Goal: Communication & Community: Answer question/provide support

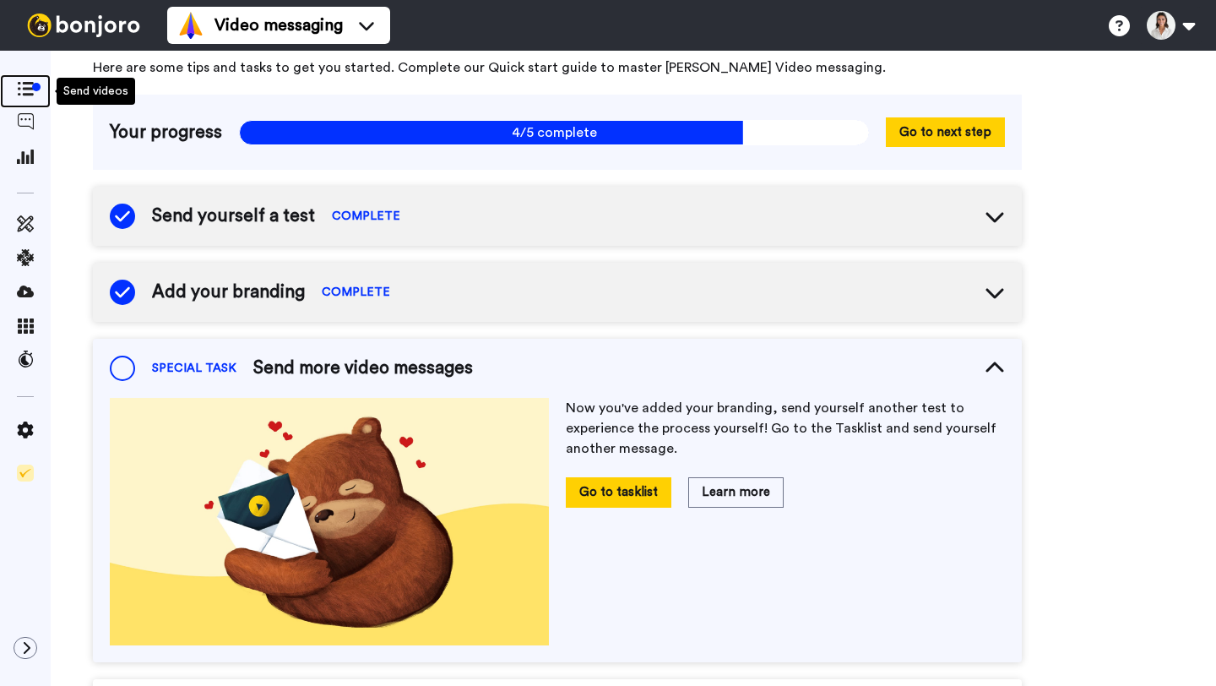
click at [21, 89] on icon at bounding box center [25, 89] width 17 height 14
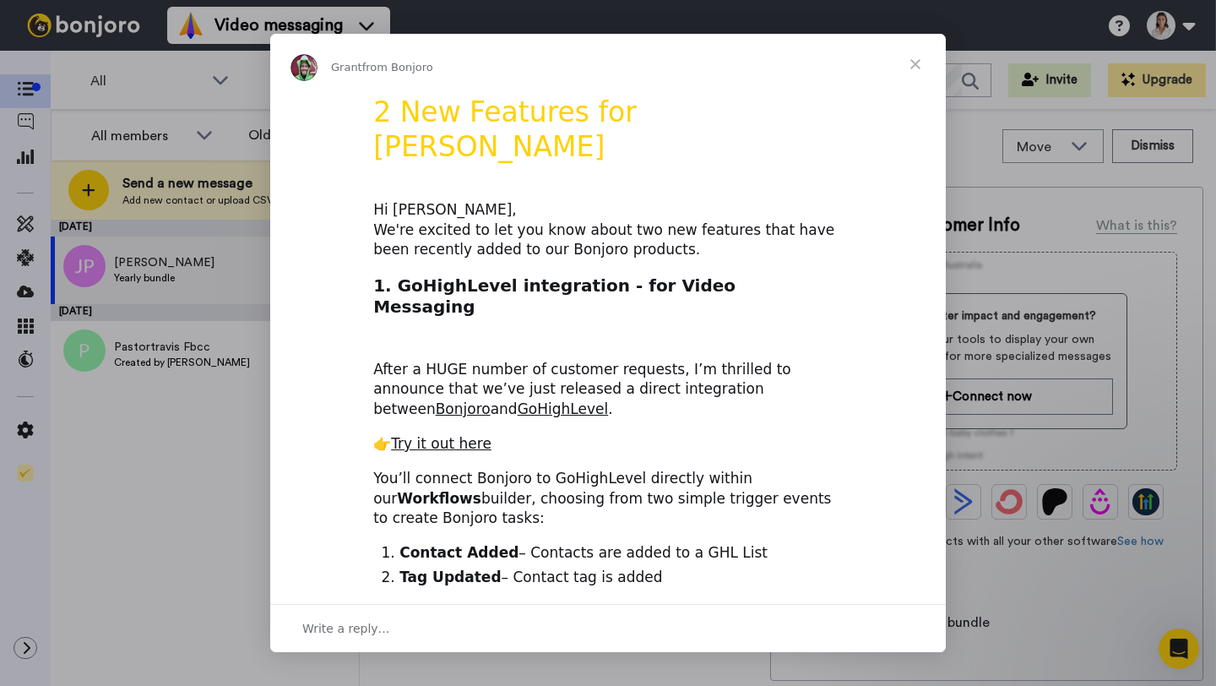
click at [918, 70] on span "Close" at bounding box center [915, 64] width 61 height 61
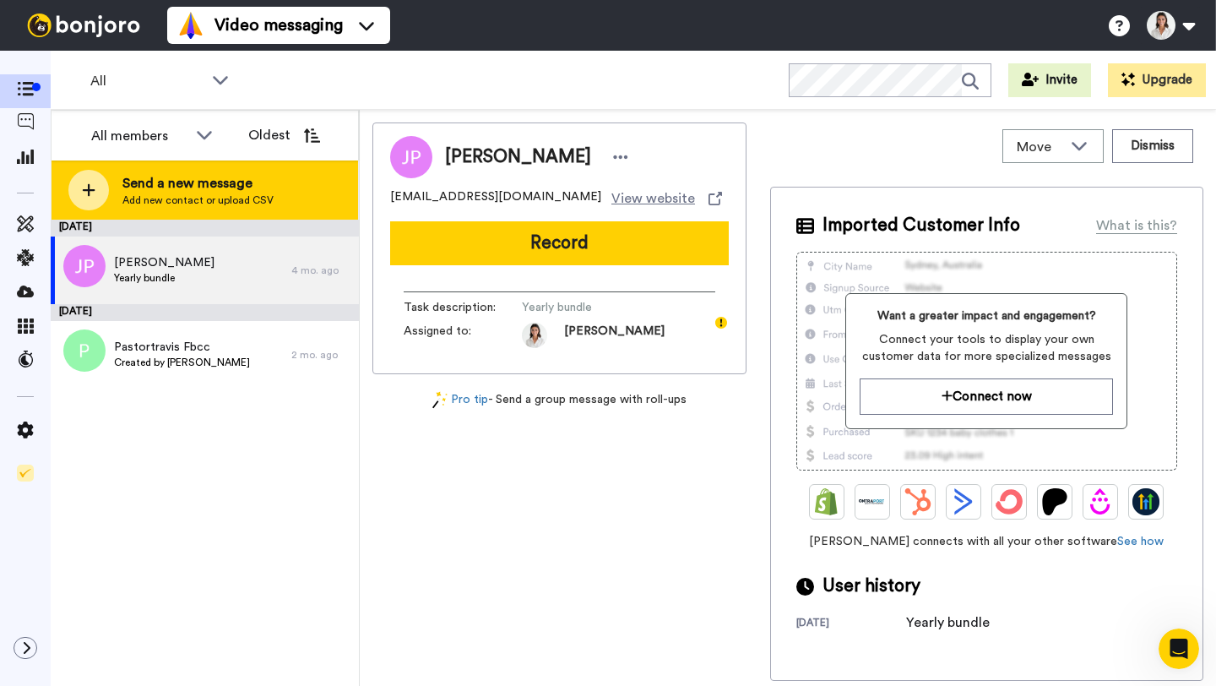
click at [240, 182] on span "Send a new message" at bounding box center [197, 183] width 151 height 20
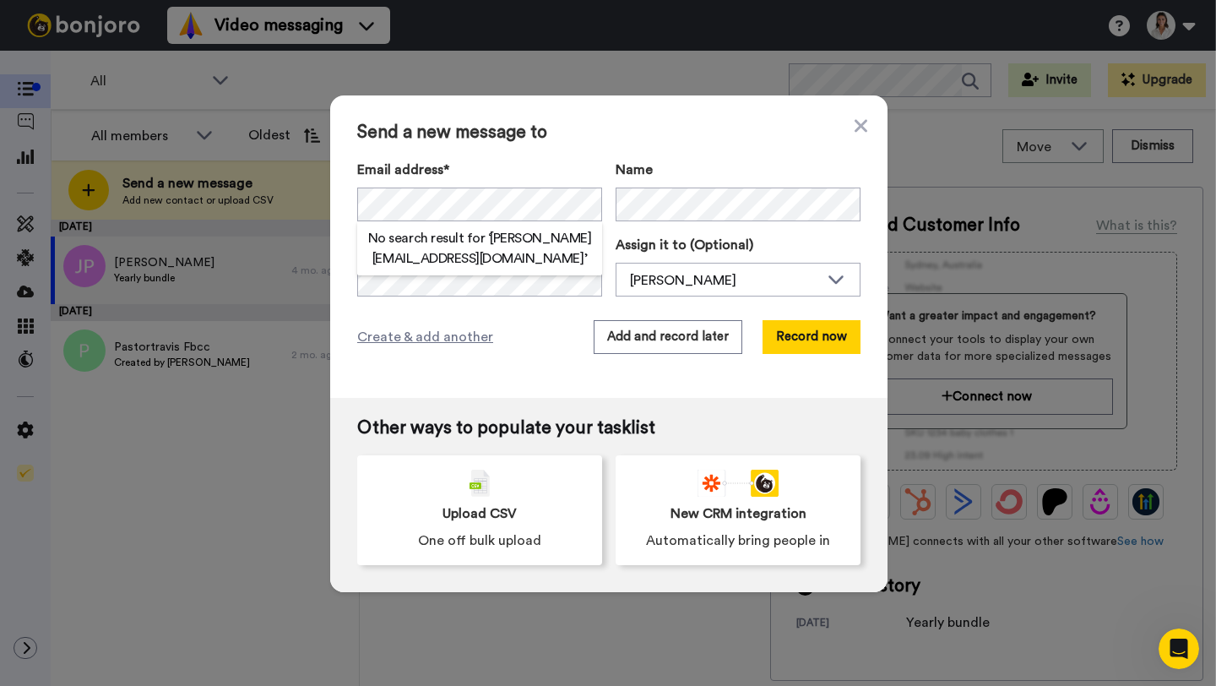
click at [528, 238] on h2 "No search result for ‘ justin@blessapp.com ’" at bounding box center [479, 248] width 245 height 41
click at [556, 175] on label "Email address*" at bounding box center [479, 170] width 245 height 20
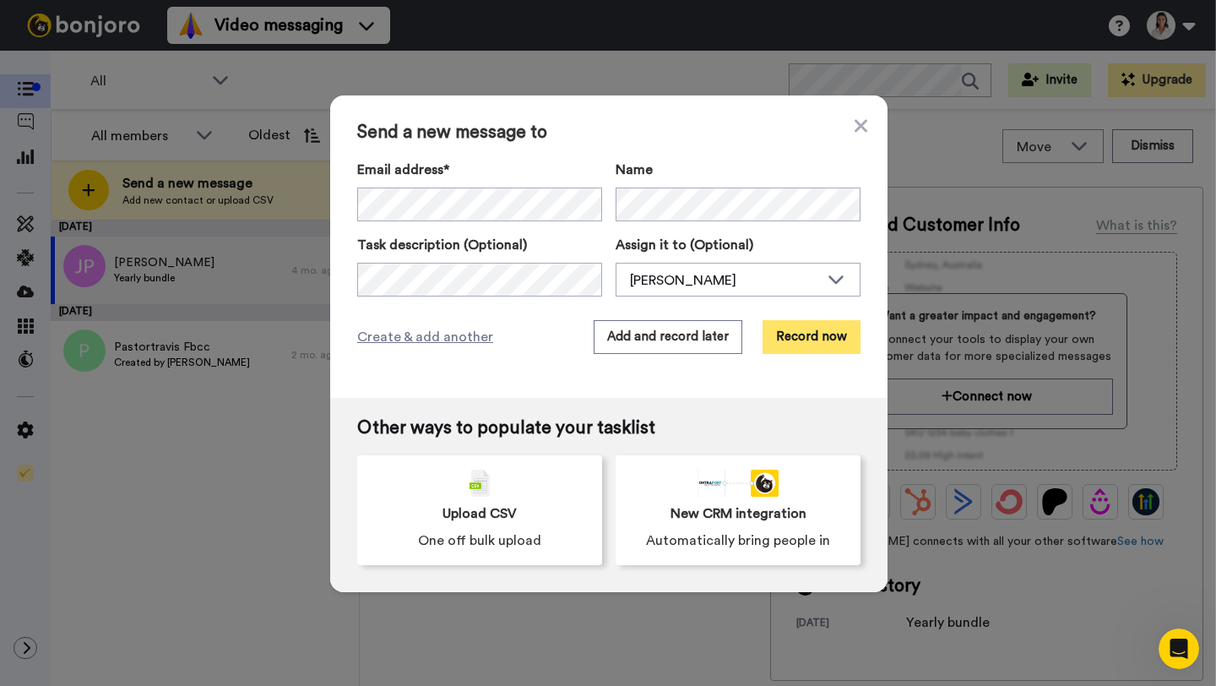
click at [806, 349] on button "Record now" at bounding box center [812, 337] width 98 height 34
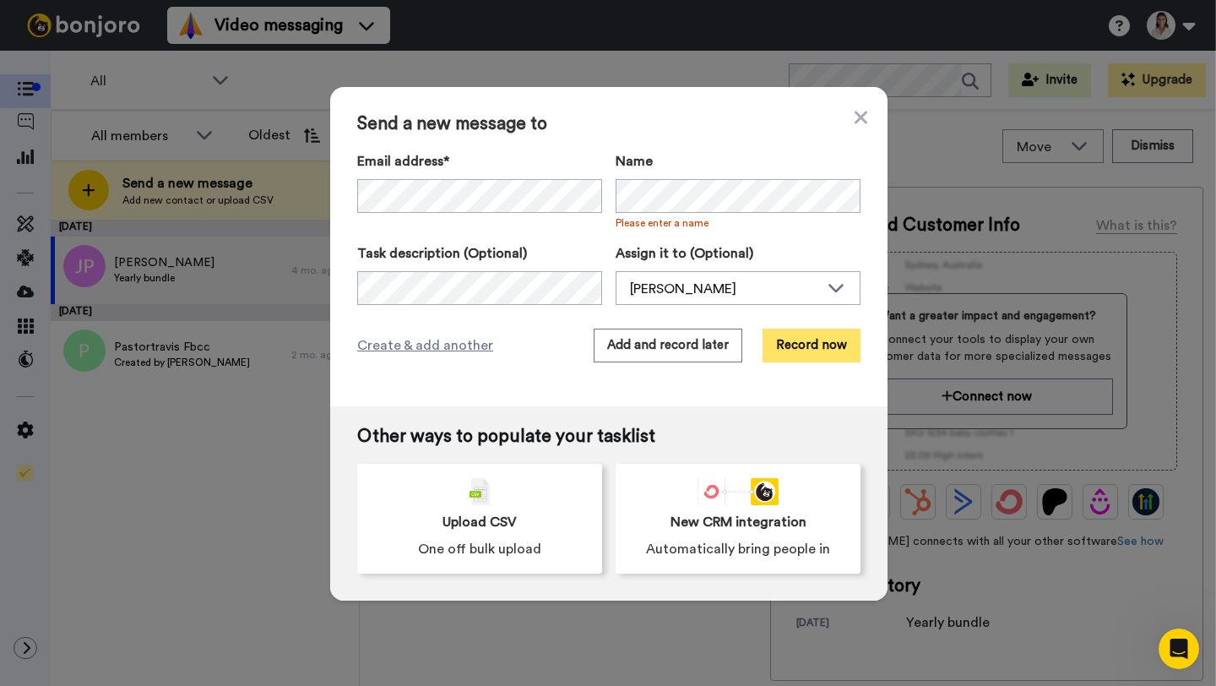
click at [804, 343] on button "Record now" at bounding box center [812, 346] width 98 height 34
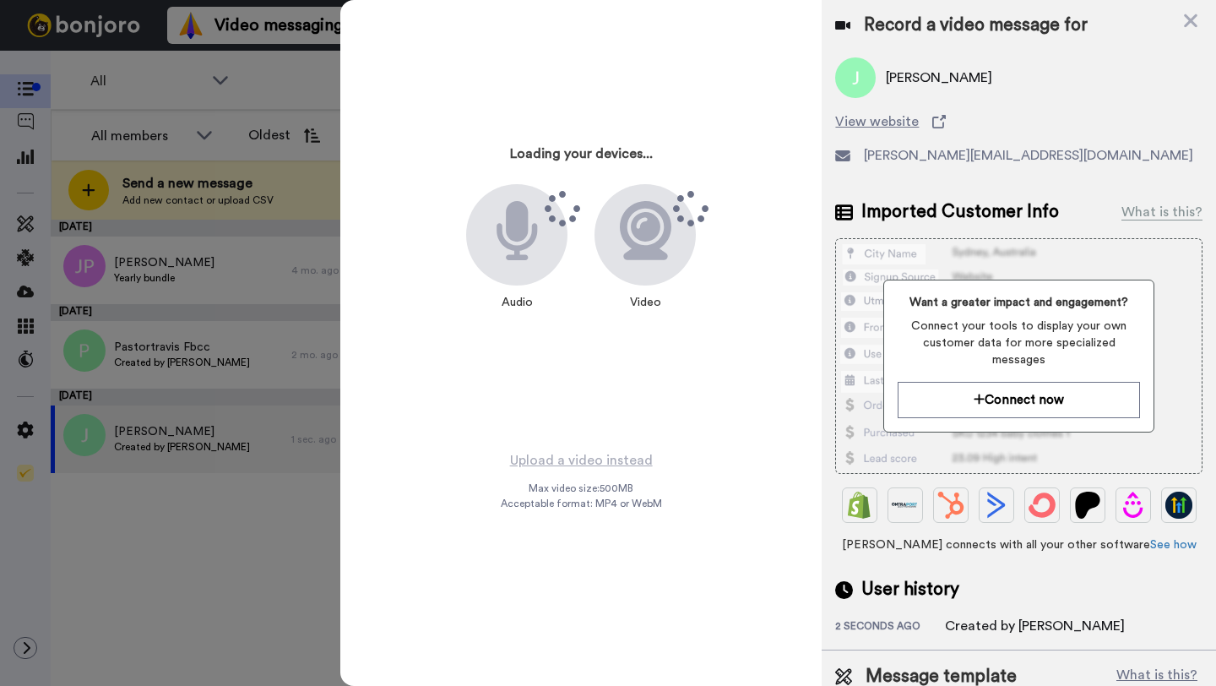
click at [1077, 159] on div "justin@blessapp.com" at bounding box center [1018, 155] width 367 height 20
drag, startPoint x: 756, startPoint y: 85, endPoint x: 733, endPoint y: 237, distance: 153.7
click at [756, 85] on div "Loading your devices... Audio Video" at bounding box center [581, 225] width 422 height 422
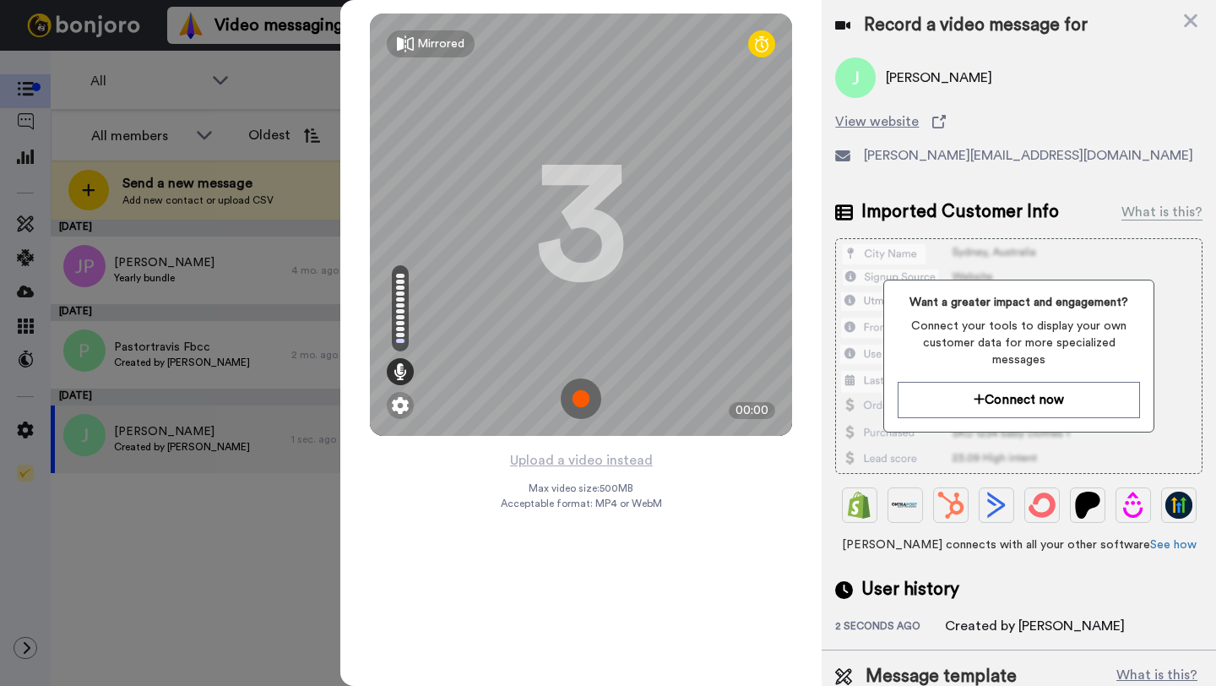
click at [572, 398] on img at bounding box center [581, 398] width 41 height 41
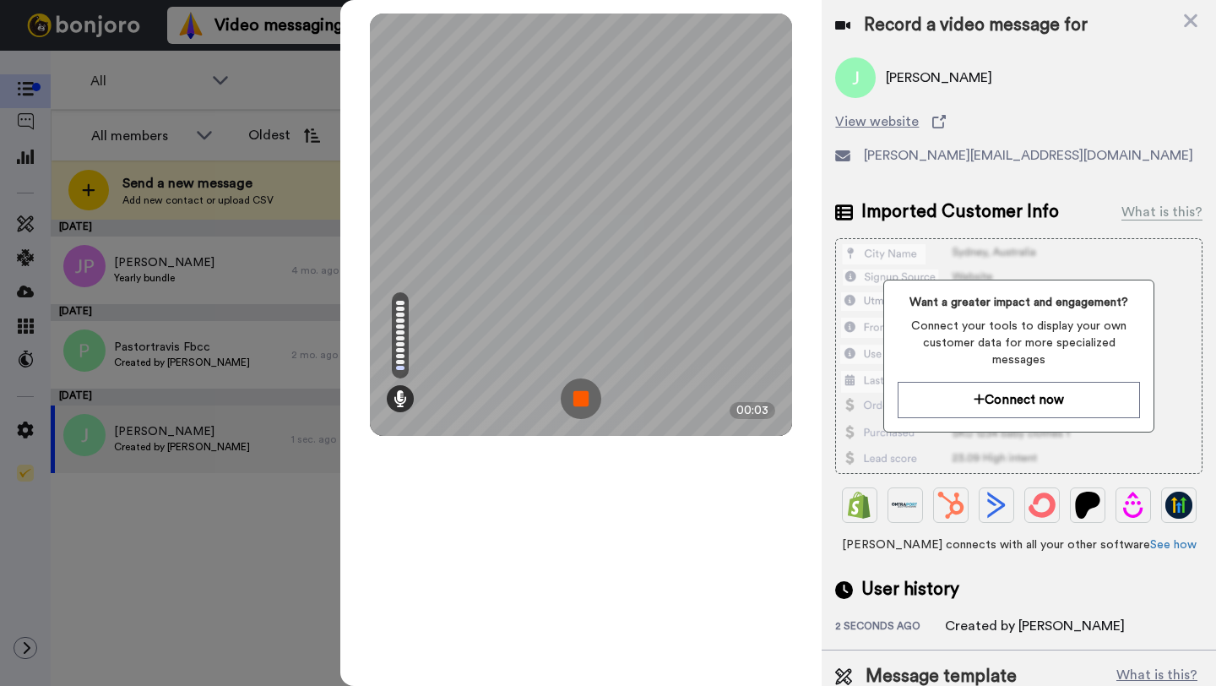
click at [582, 394] on img at bounding box center [581, 398] width 41 height 41
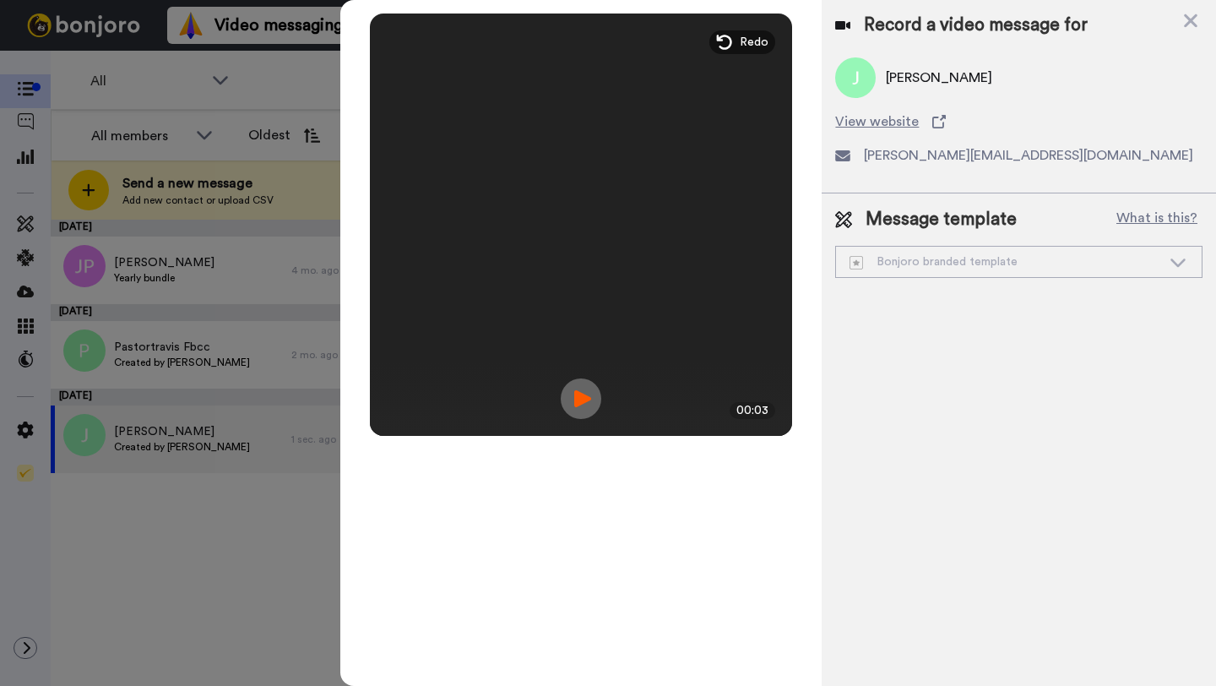
click at [968, 262] on div "Bonjoro branded template" at bounding box center [1006, 261] width 312 height 17
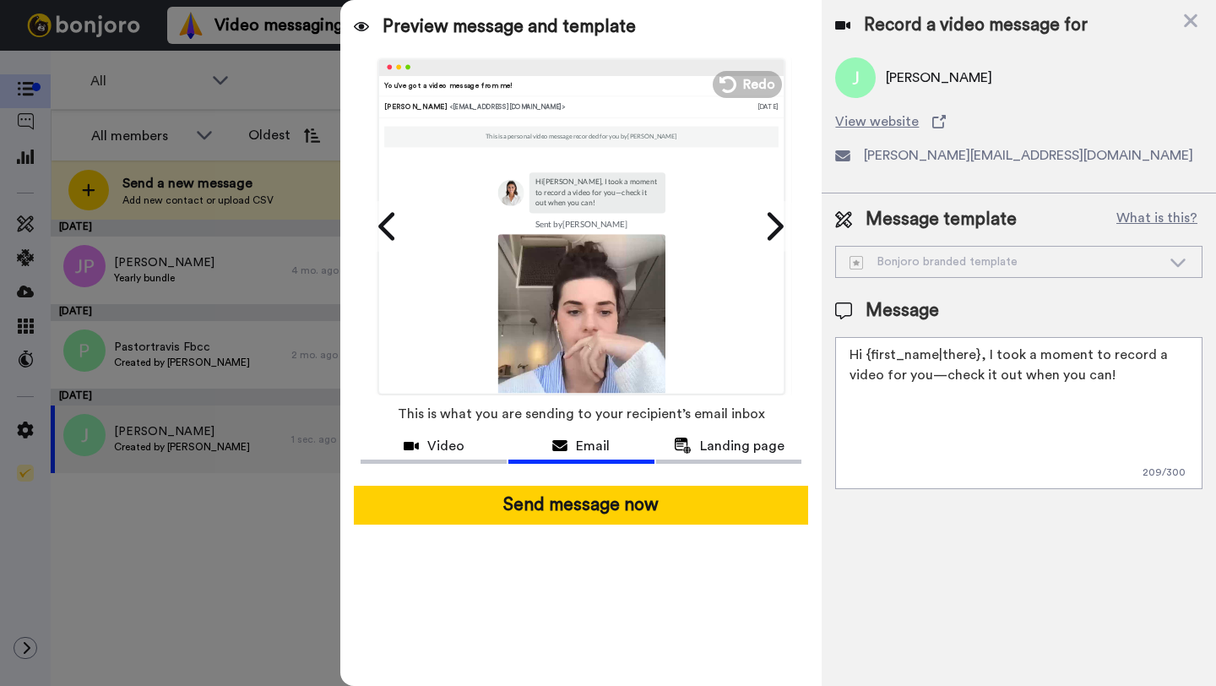
click at [989, 370] on textarea "Hi {first_name|there}, I took a moment to record a video for you—check it out w…" at bounding box center [1018, 413] width 367 height 152
click at [999, 371] on textarea "Hi {first_name|there}, I took a moment to record a video for you—check it out w…" at bounding box center [1018, 413] width 367 height 152
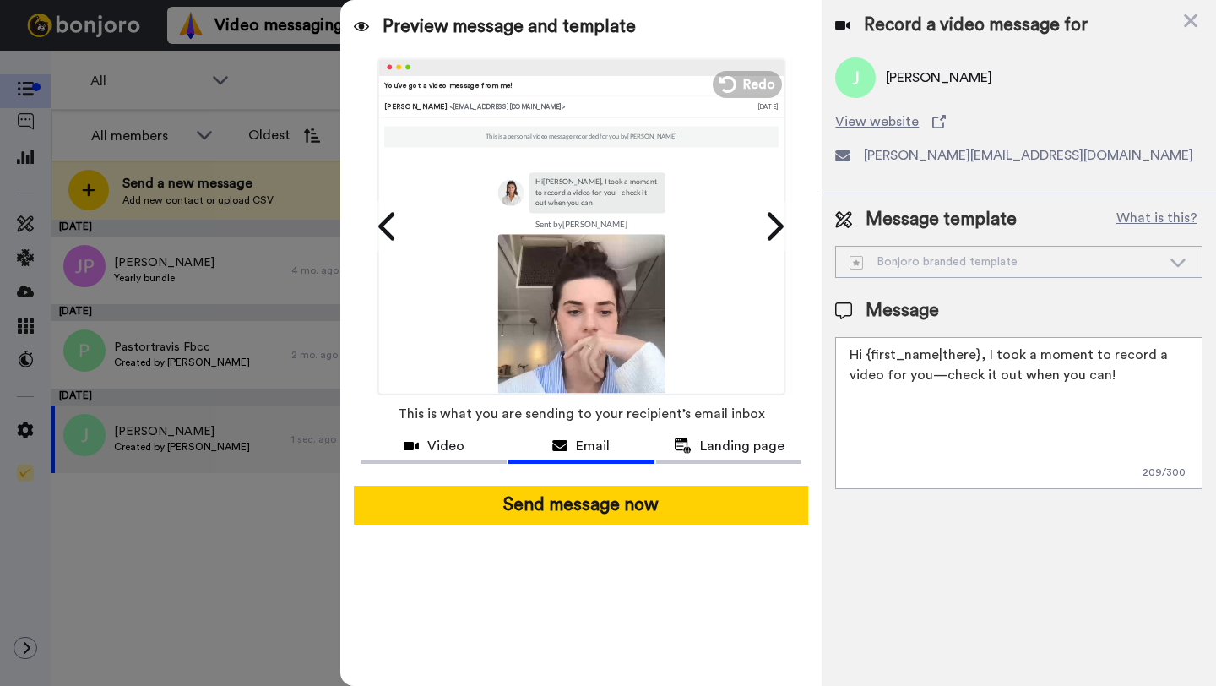
click at [999, 371] on textarea "Hi {first_name|there}, I took a moment to record a video for you—check it out w…" at bounding box center [1018, 413] width 367 height 152
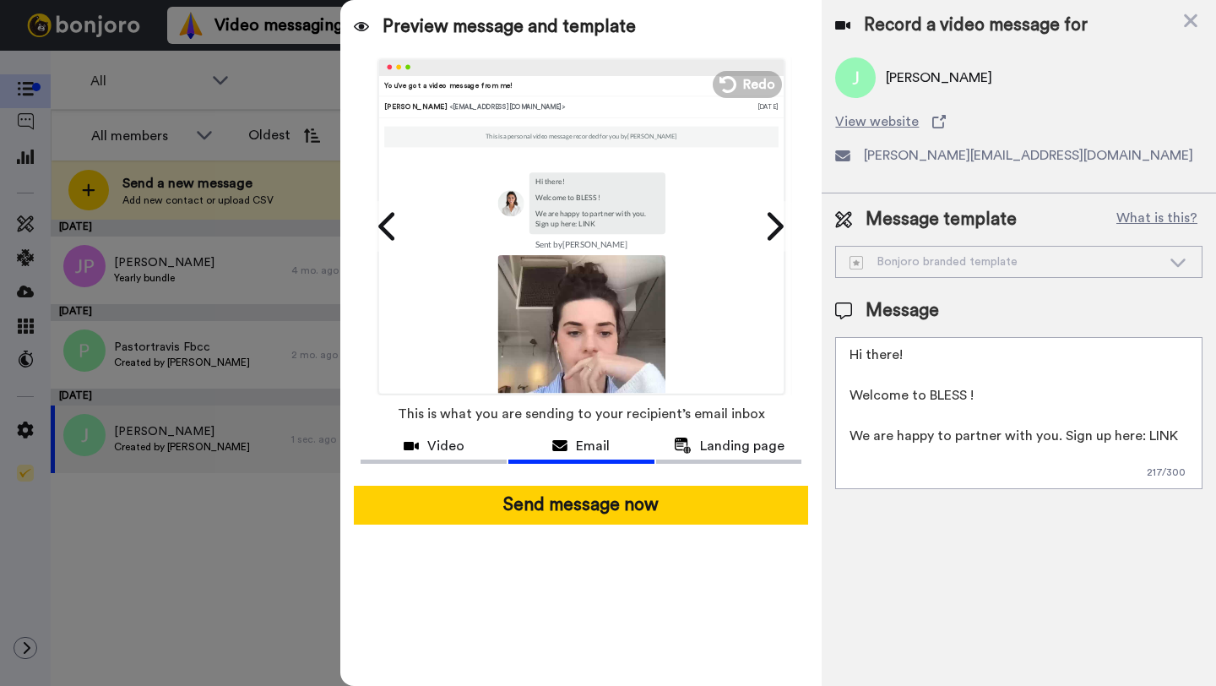
click at [959, 164] on span "justin@blessapp.com" at bounding box center [1028, 155] width 329 height 20
click at [1039, 162] on div "justin@blessapp.com" at bounding box center [1018, 155] width 367 height 20
click at [917, 381] on textarea "Hi there! Welcome to BLESS ! We are happy to partner with you. Sign up here: LI…" at bounding box center [1018, 413] width 367 height 152
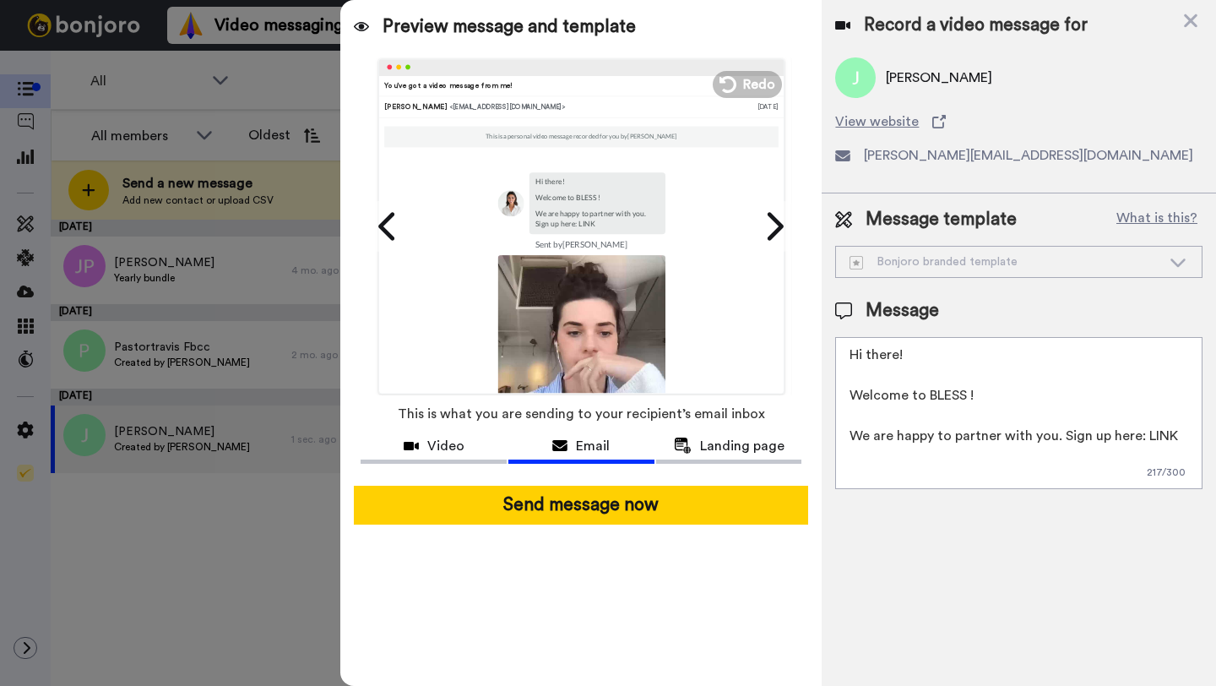
click at [917, 381] on textarea "Hi there! Welcome to BLESS ! We are happy to partner with you. Sign up here: LI…" at bounding box center [1018, 413] width 367 height 152
click at [991, 389] on textarea "Hi there! Welcome to BLESS ! We are happy to partner with you. Sign up here: LI…" at bounding box center [1018, 413] width 367 height 152
click at [970, 394] on textarea "Hi there! Welcome to BLESS ! We are happy to partner with you. Sign up here: LI…" at bounding box center [1018, 413] width 367 height 152
click at [970, 394] on textarea "Hi there! Welcome to BLESS! We are happy to partner with you. Sign up here: LINK" at bounding box center [1018, 413] width 367 height 152
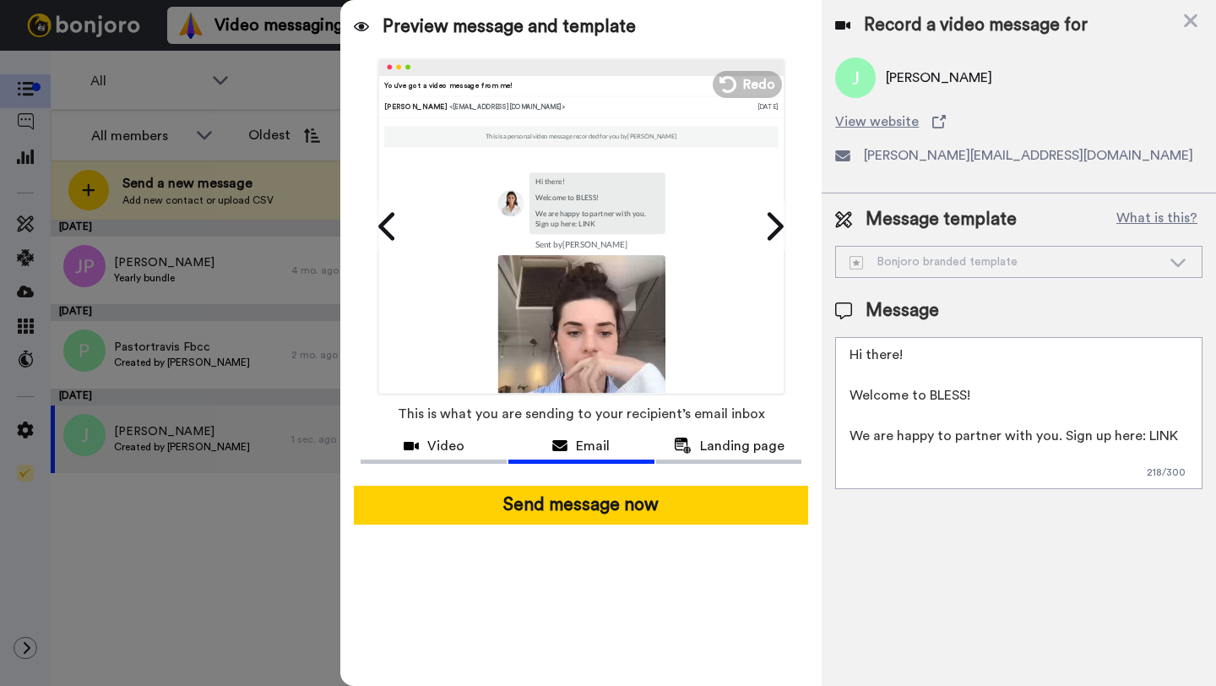
click at [970, 394] on textarea "Hi there! Welcome to BLESS! We are happy to partner with you. Sign up here: LINK" at bounding box center [1018, 413] width 367 height 152
click at [1005, 418] on textarea "Hi there! Welcome to BLESS! We are happy to partner with you. Sign up here: LINK" at bounding box center [1018, 413] width 367 height 152
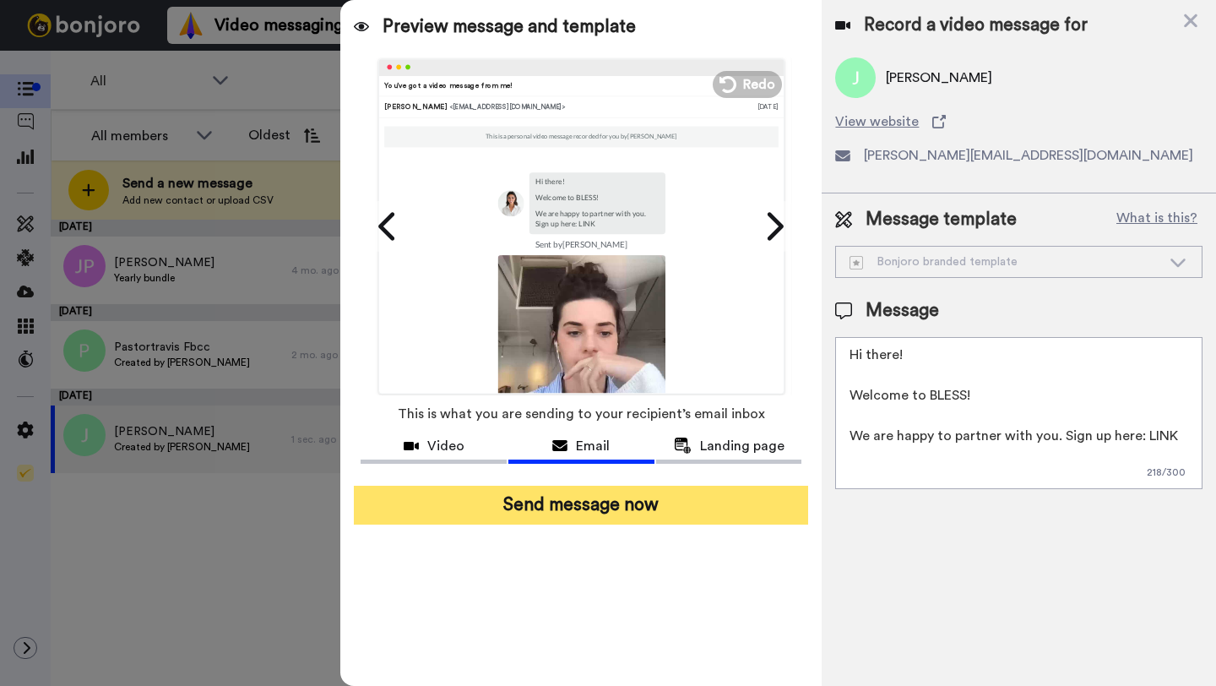
type textarea "Hi there! Welcome to BLESS! We are happy to partner with you. Sign up here: LINK"
click at [609, 511] on button "Send message now" at bounding box center [581, 505] width 454 height 39
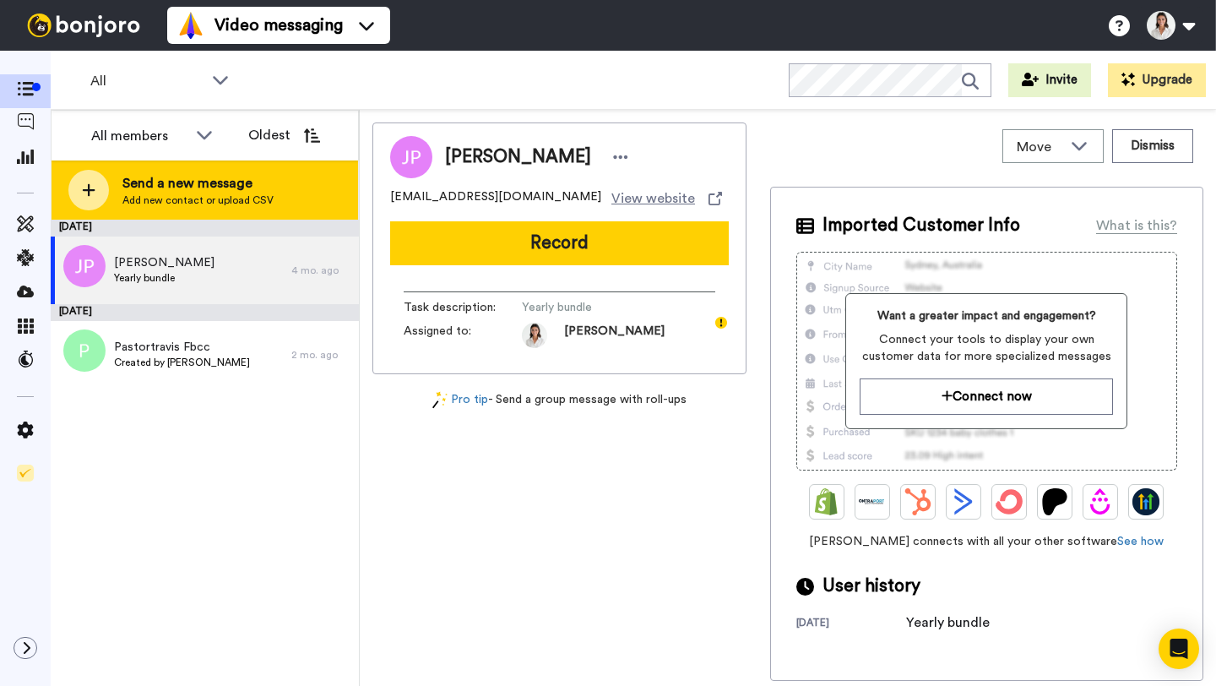
click at [255, 193] on span "Send a new message" at bounding box center [197, 183] width 151 height 20
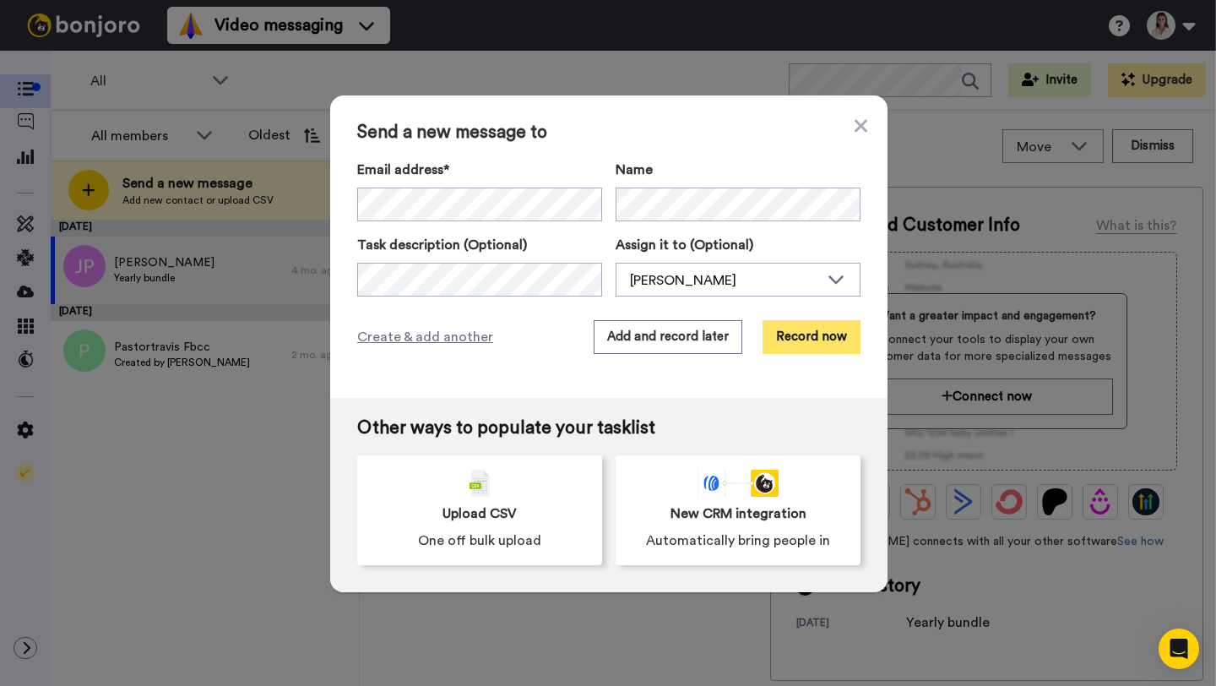
click at [781, 337] on button "Record now" at bounding box center [812, 337] width 98 height 34
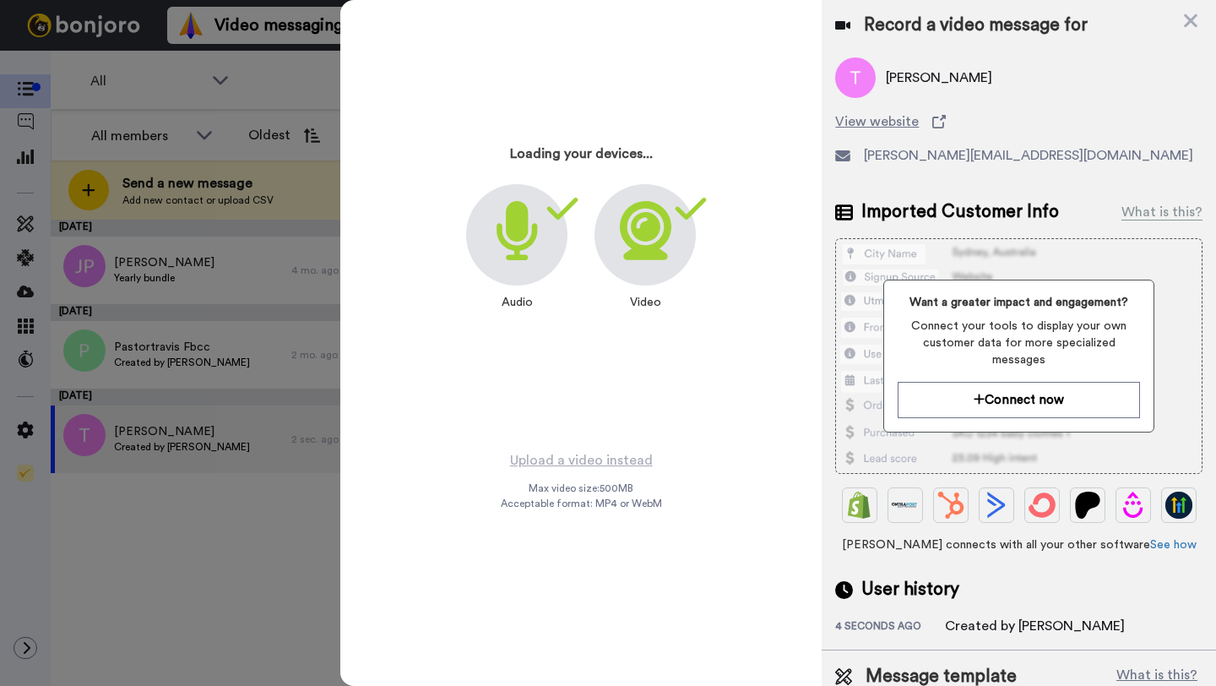
click at [594, 309] on div "Audio Video" at bounding box center [581, 251] width 230 height 135
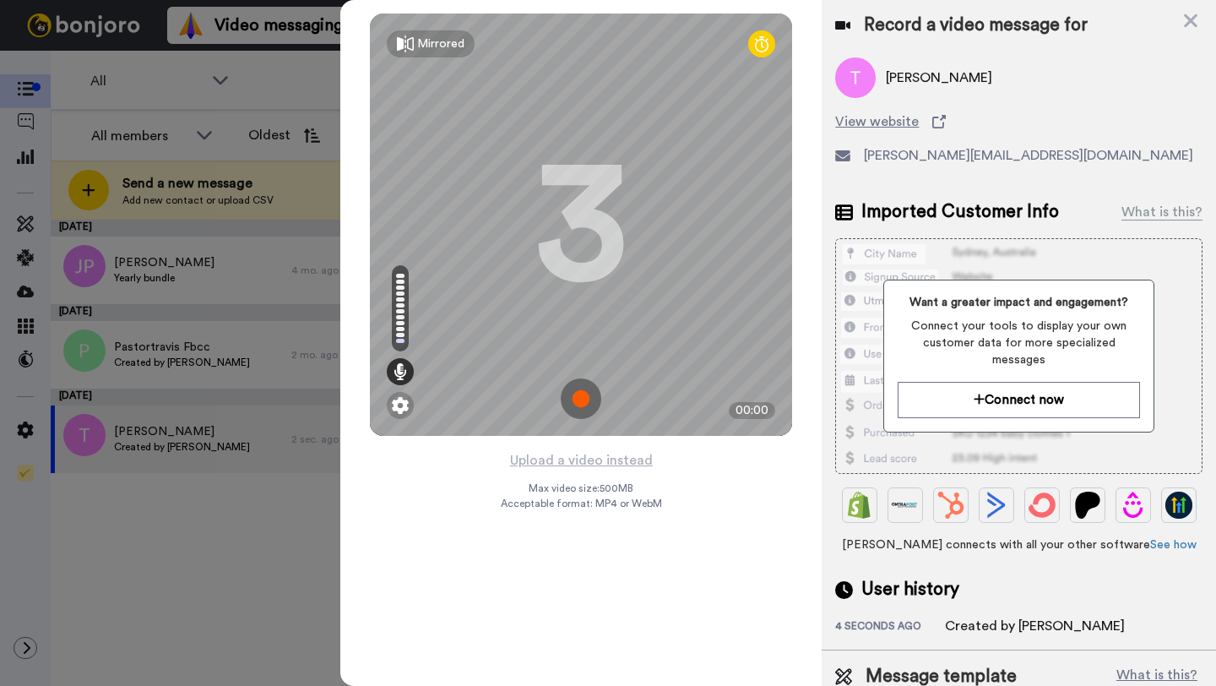
click at [589, 399] on img at bounding box center [581, 398] width 41 height 41
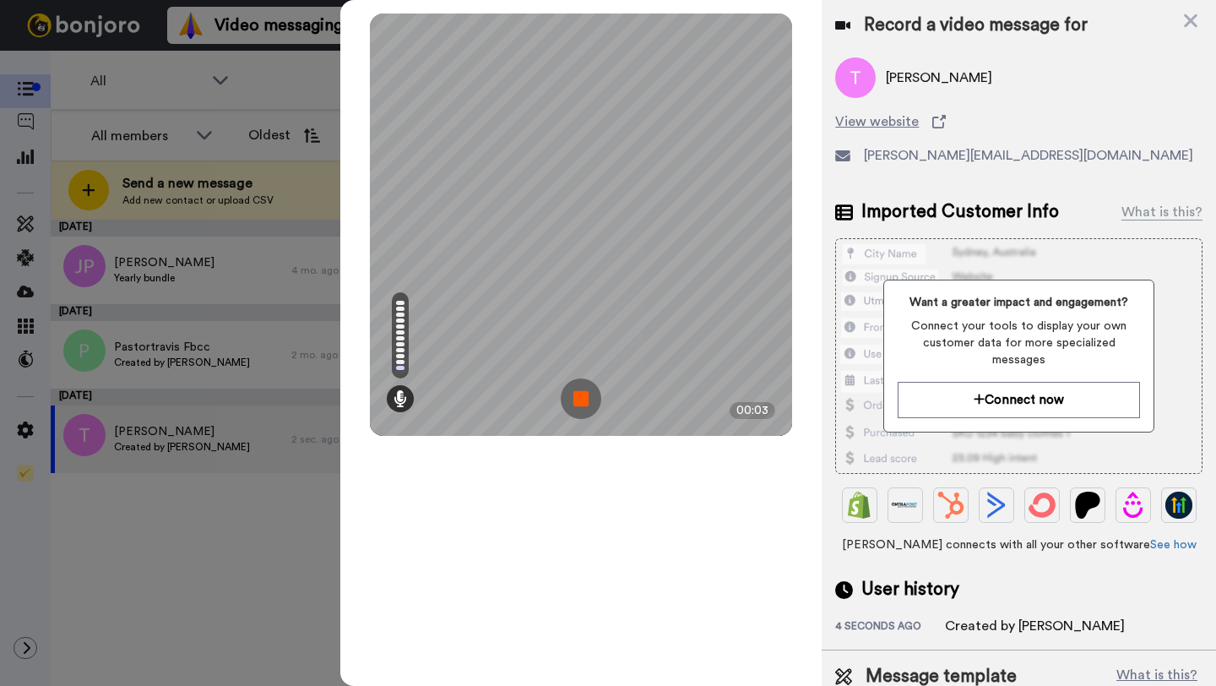
click at [585, 399] on img at bounding box center [581, 398] width 41 height 41
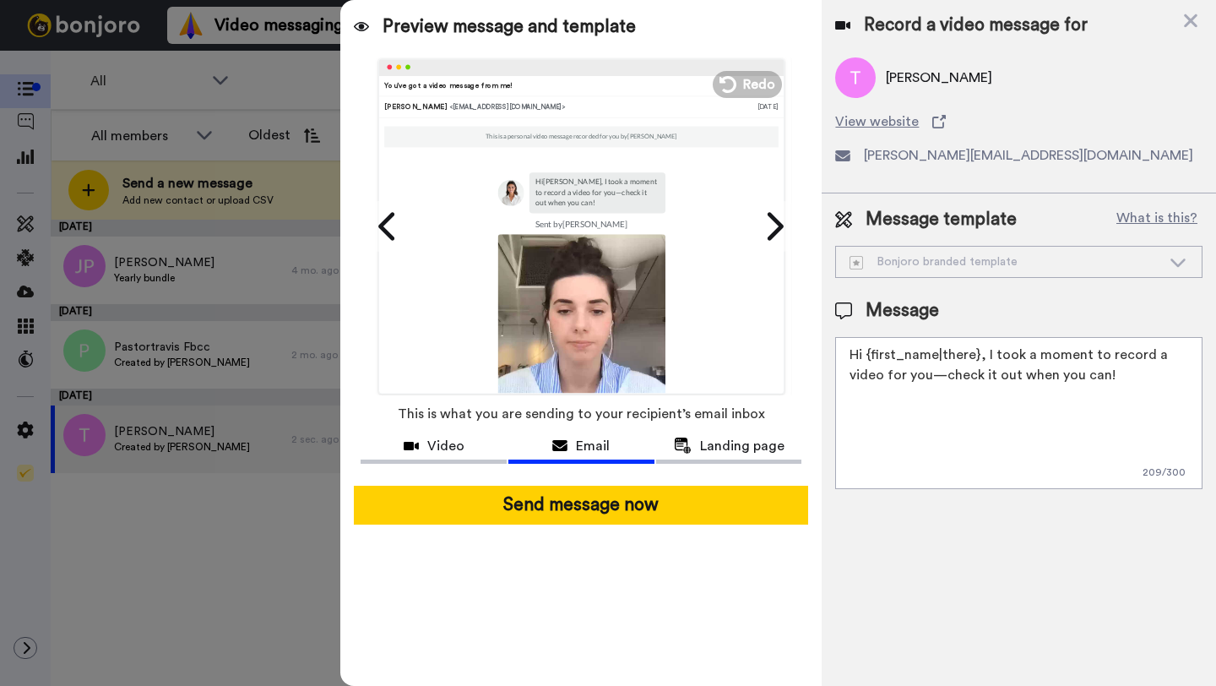
click at [970, 364] on textarea "Hi {first_name|there}, I took a moment to record a video for you—check it out w…" at bounding box center [1018, 413] width 367 height 152
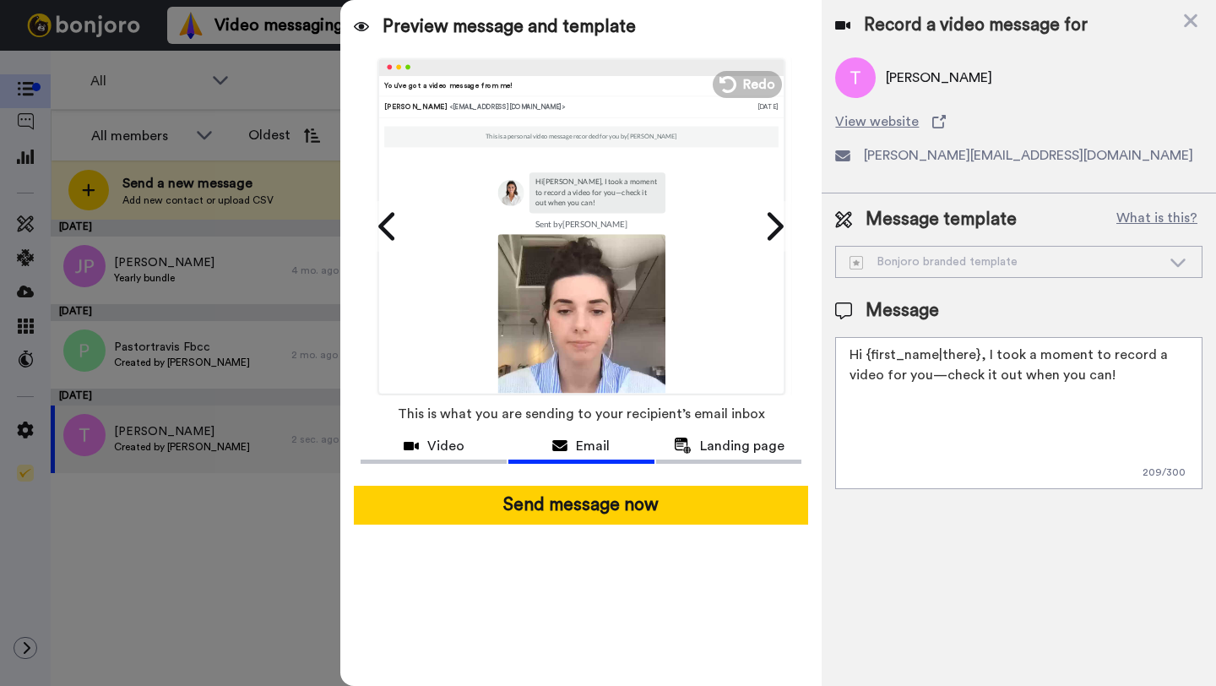
paste textarea "there! Welcome to BLESS! We are happy to partner with you. Sign up here: LINK"
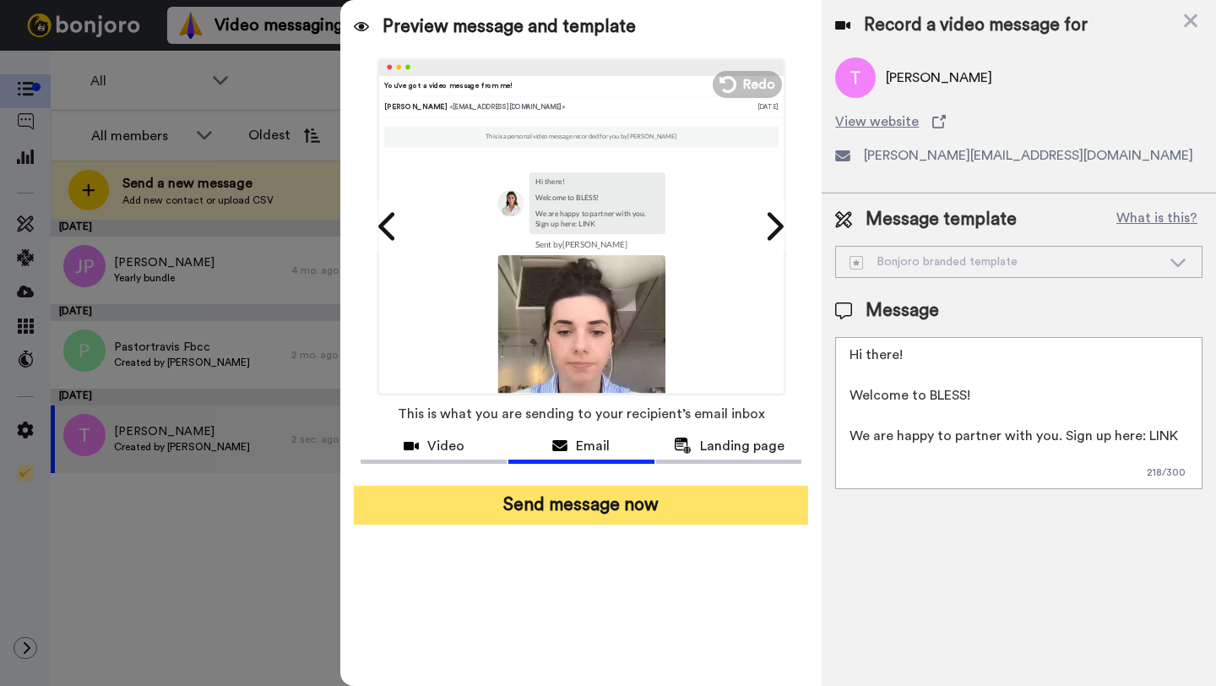
type textarea "Hi there! Welcome to BLESS! We are happy to partner with you. Sign up here: LINK"
click at [573, 503] on button "Send message now" at bounding box center [581, 505] width 454 height 39
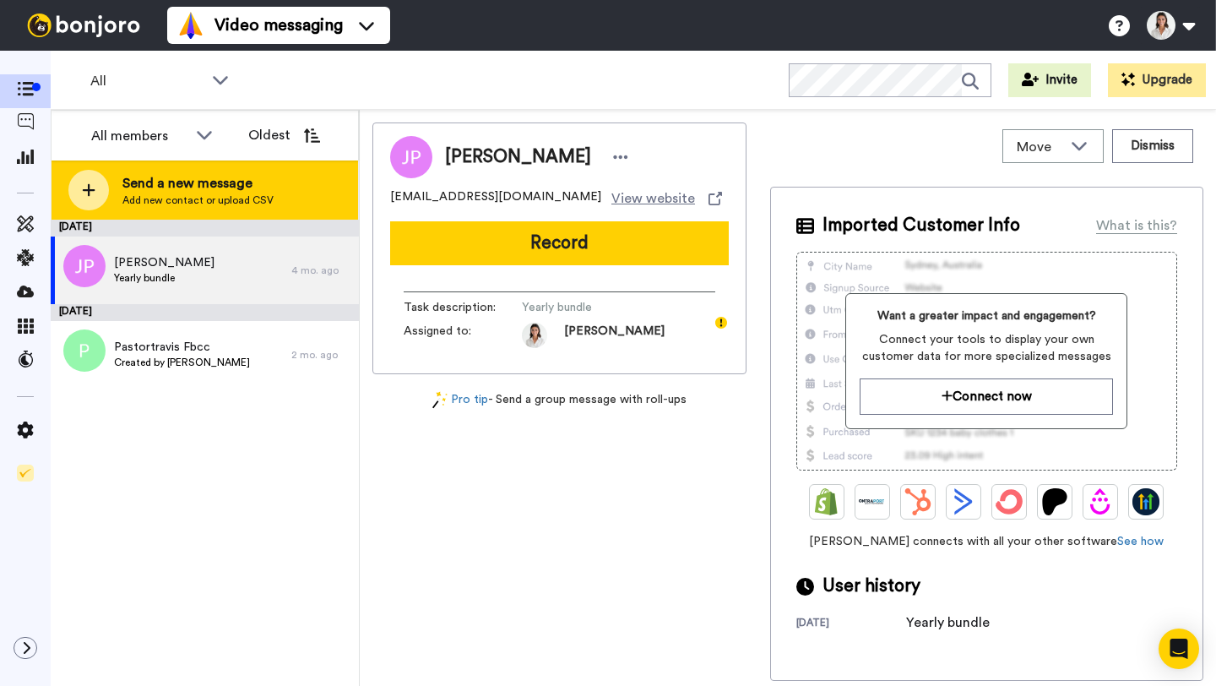
click at [215, 196] on span "Add new contact or upload CSV" at bounding box center [197, 200] width 151 height 14
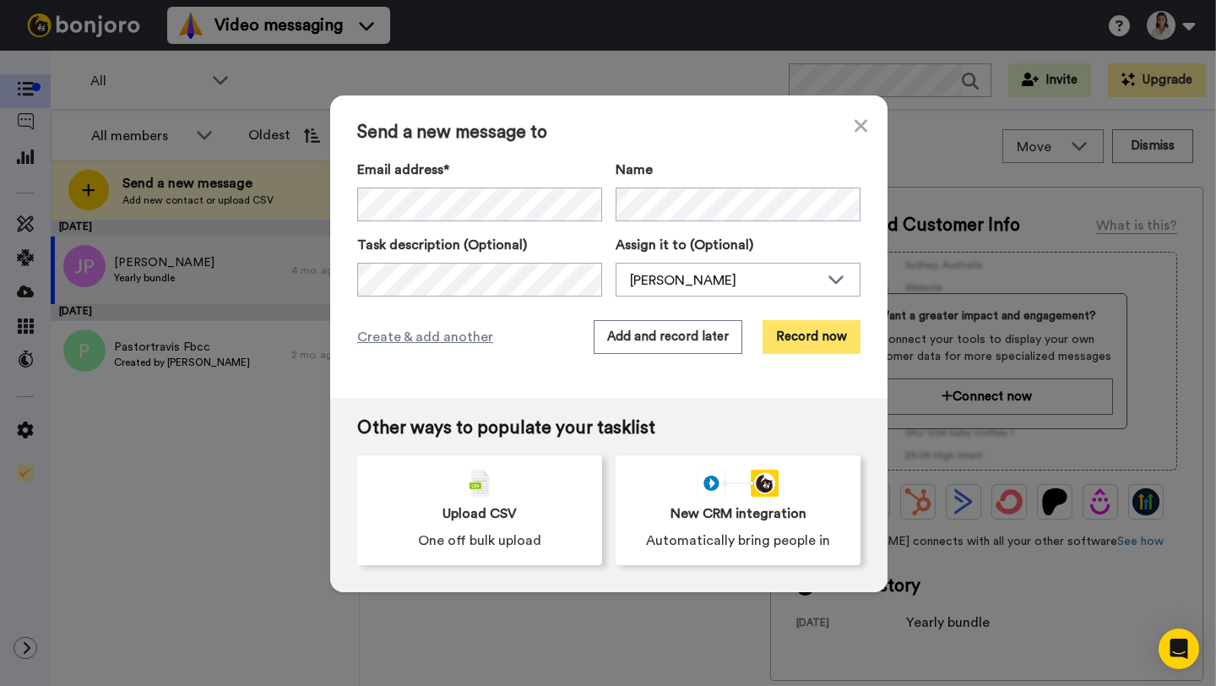
click at [818, 339] on button "Record now" at bounding box center [812, 337] width 98 height 34
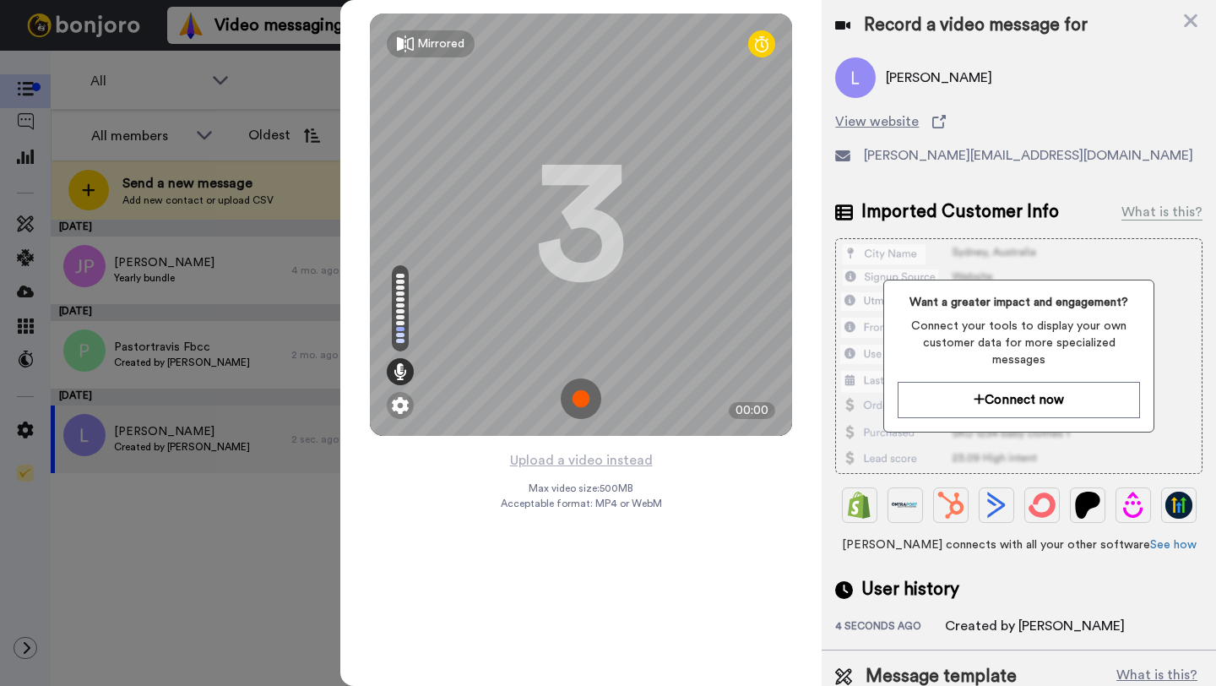
click at [585, 403] on img at bounding box center [581, 398] width 41 height 41
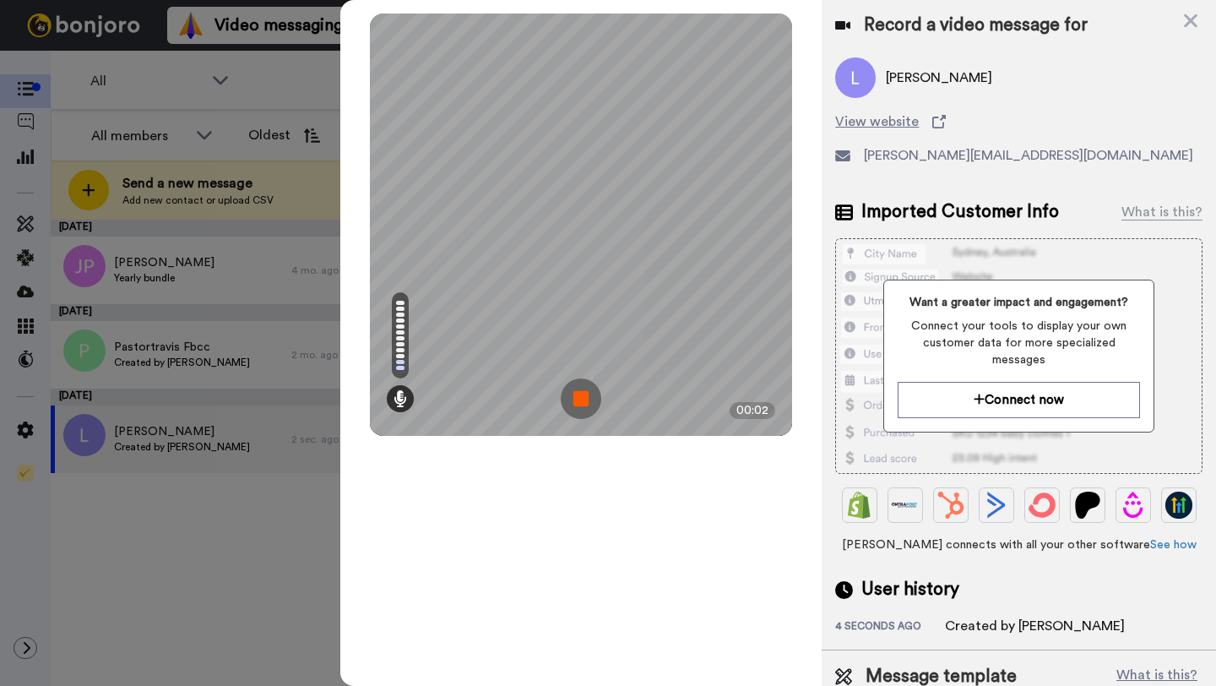
click at [579, 400] on img at bounding box center [581, 398] width 41 height 41
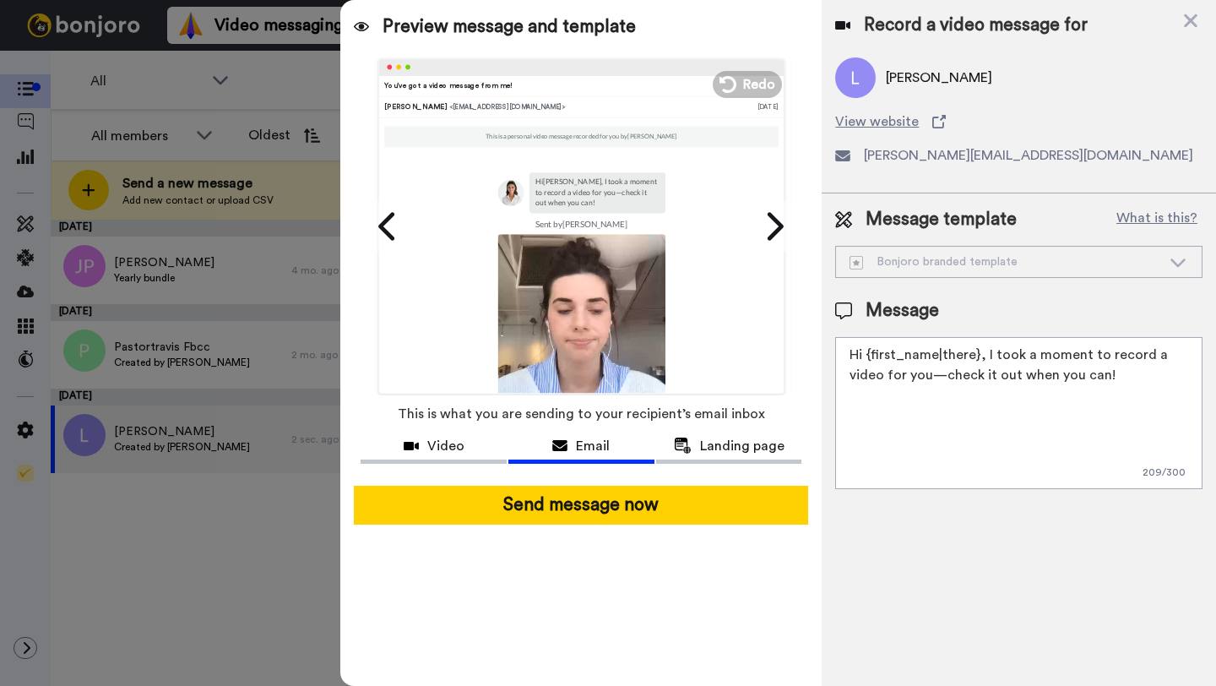
click at [956, 363] on textarea "Hi {first_name|there}, I took a moment to record a video for you—check it out w…" at bounding box center [1018, 413] width 367 height 152
paste textarea "there! Welcome to BLESS! We are happy to partner with you. Sign up here: LINK"
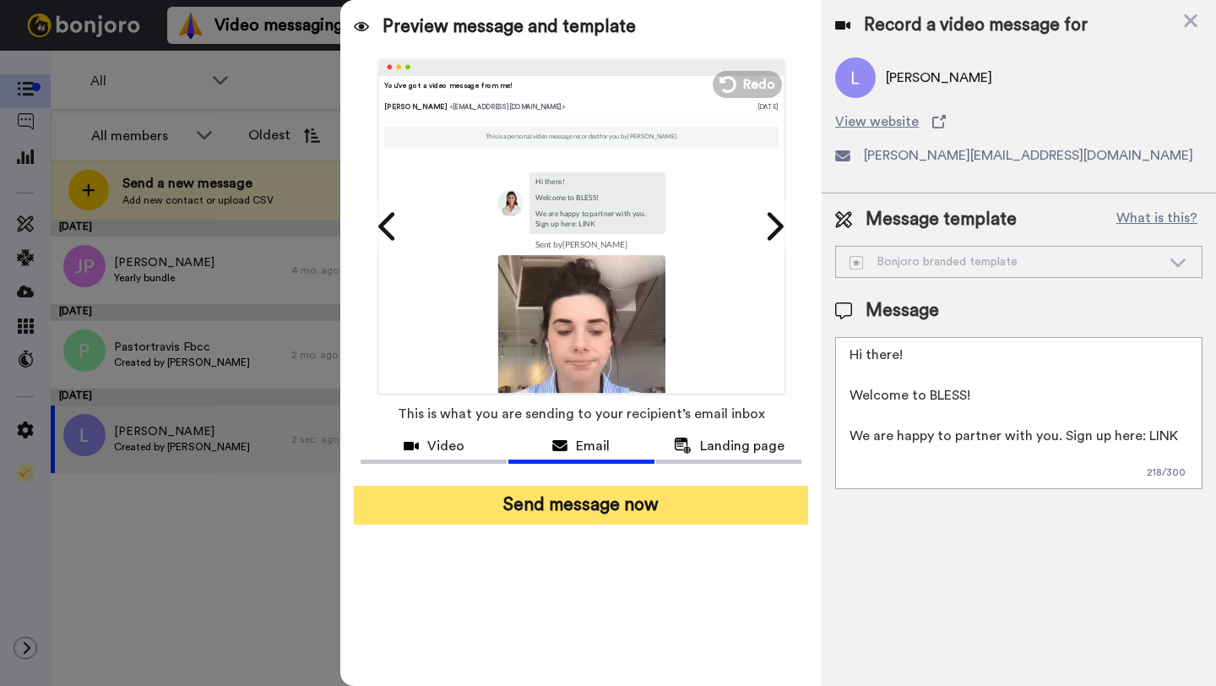
type textarea "Hi there! Welcome to BLESS! We are happy to partner with you. Sign up here: LINK"
click at [595, 503] on button "Send message now" at bounding box center [581, 505] width 454 height 39
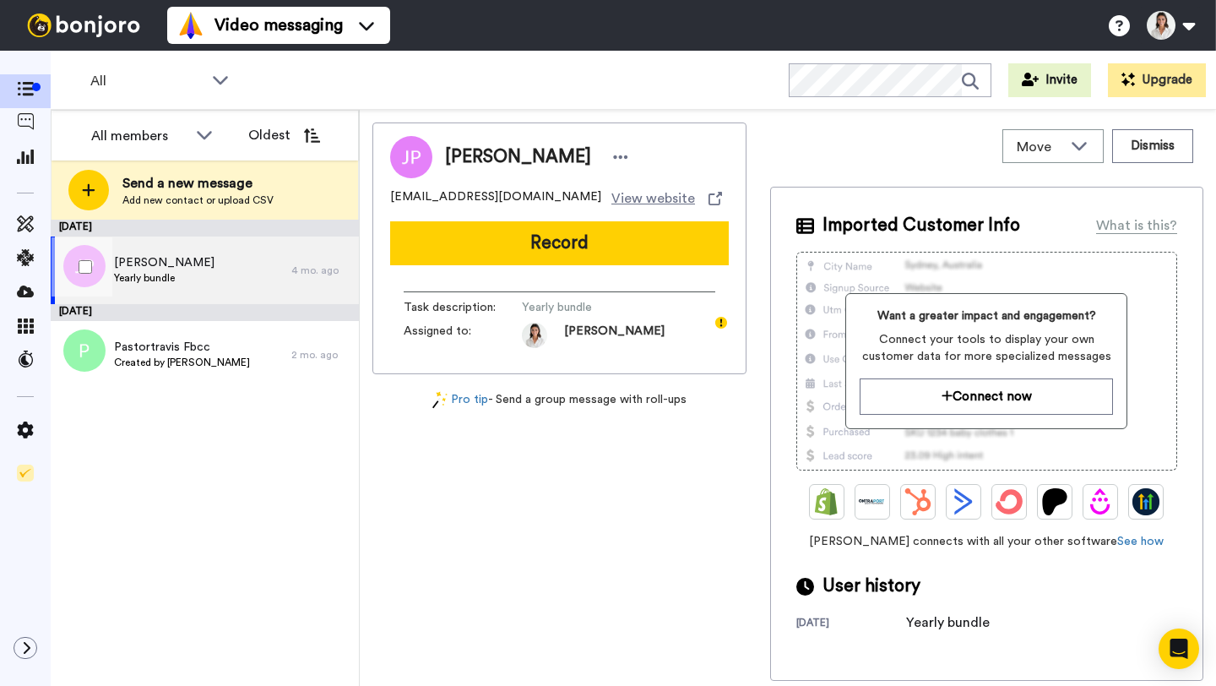
click at [178, 268] on span "[PERSON_NAME]" at bounding box center [164, 262] width 101 height 17
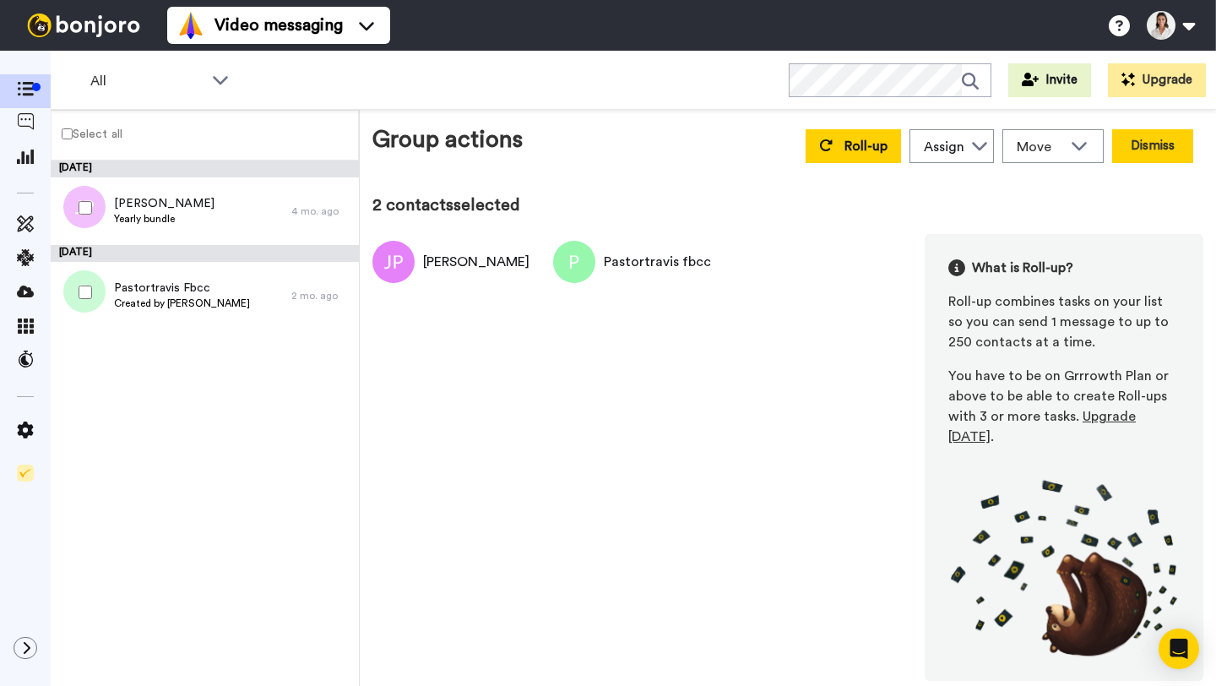
click at [1159, 149] on button "Dismiss" at bounding box center [1152, 146] width 81 height 34
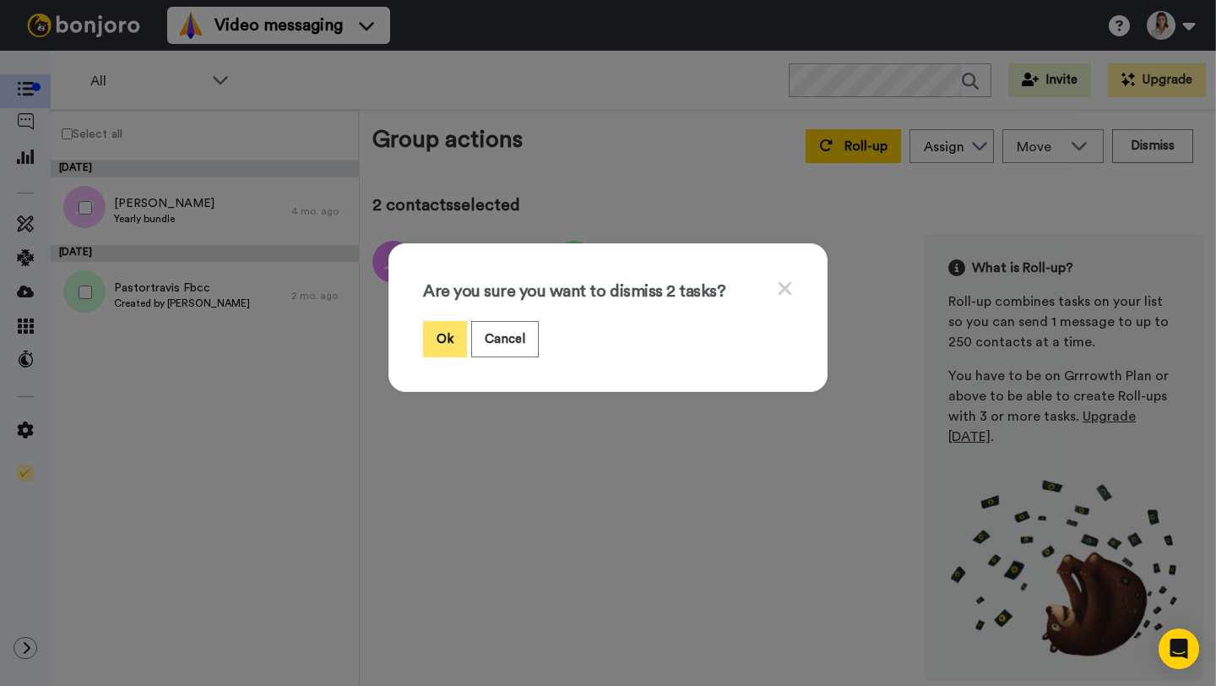
click at [437, 337] on button "Ok" at bounding box center [445, 339] width 44 height 36
